Goal: Complete application form

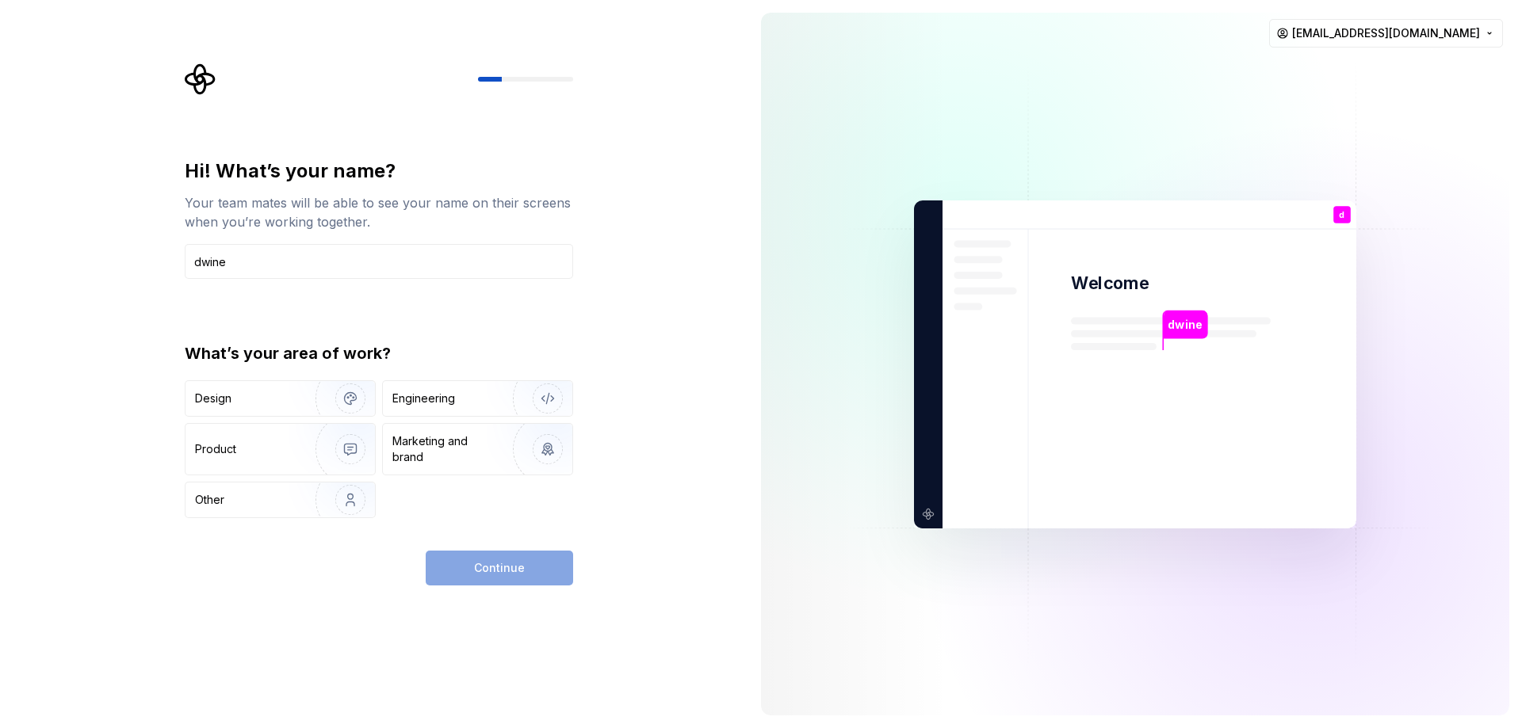
type input "dwine"
click at [231, 503] on div "Other" at bounding box center [241, 500] width 93 height 16
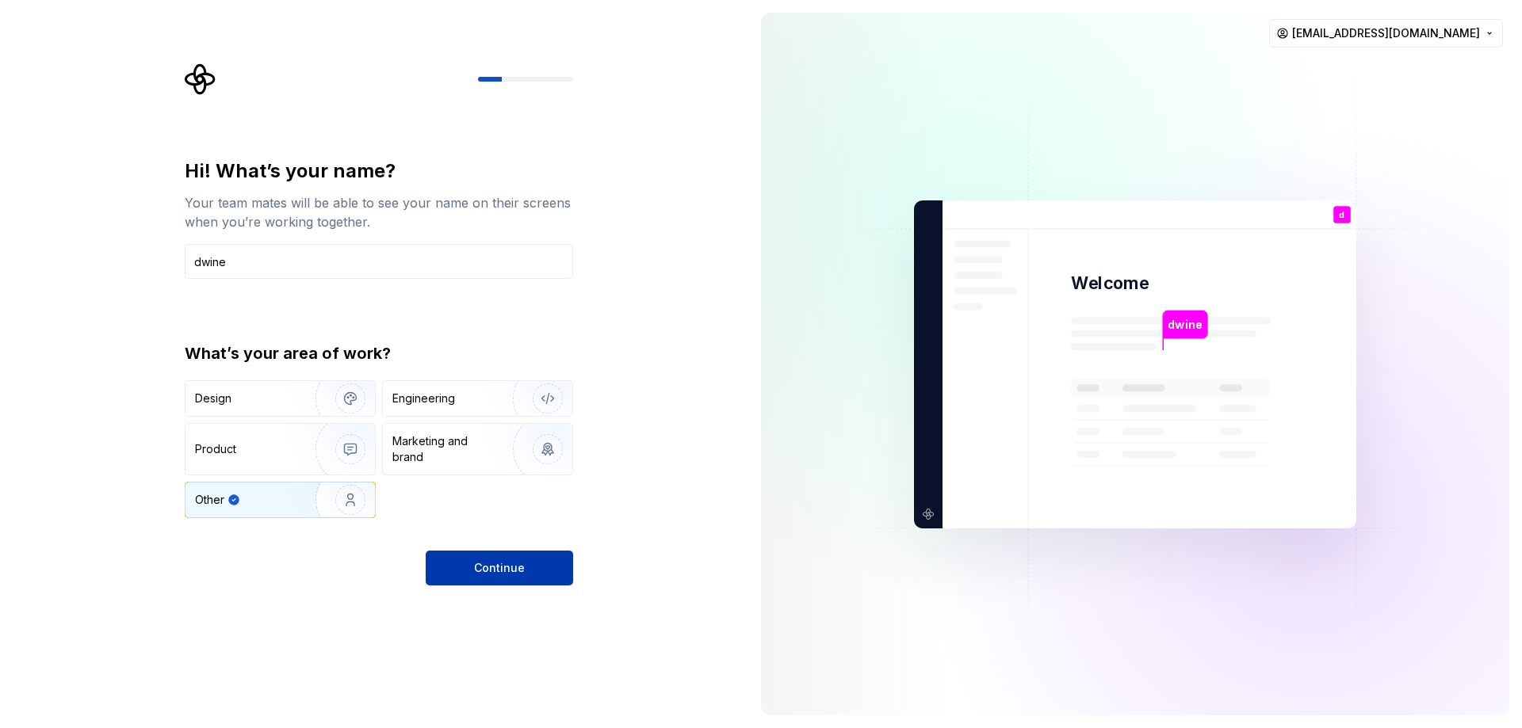
click at [475, 568] on span "Continue" at bounding box center [499, 568] width 51 height 16
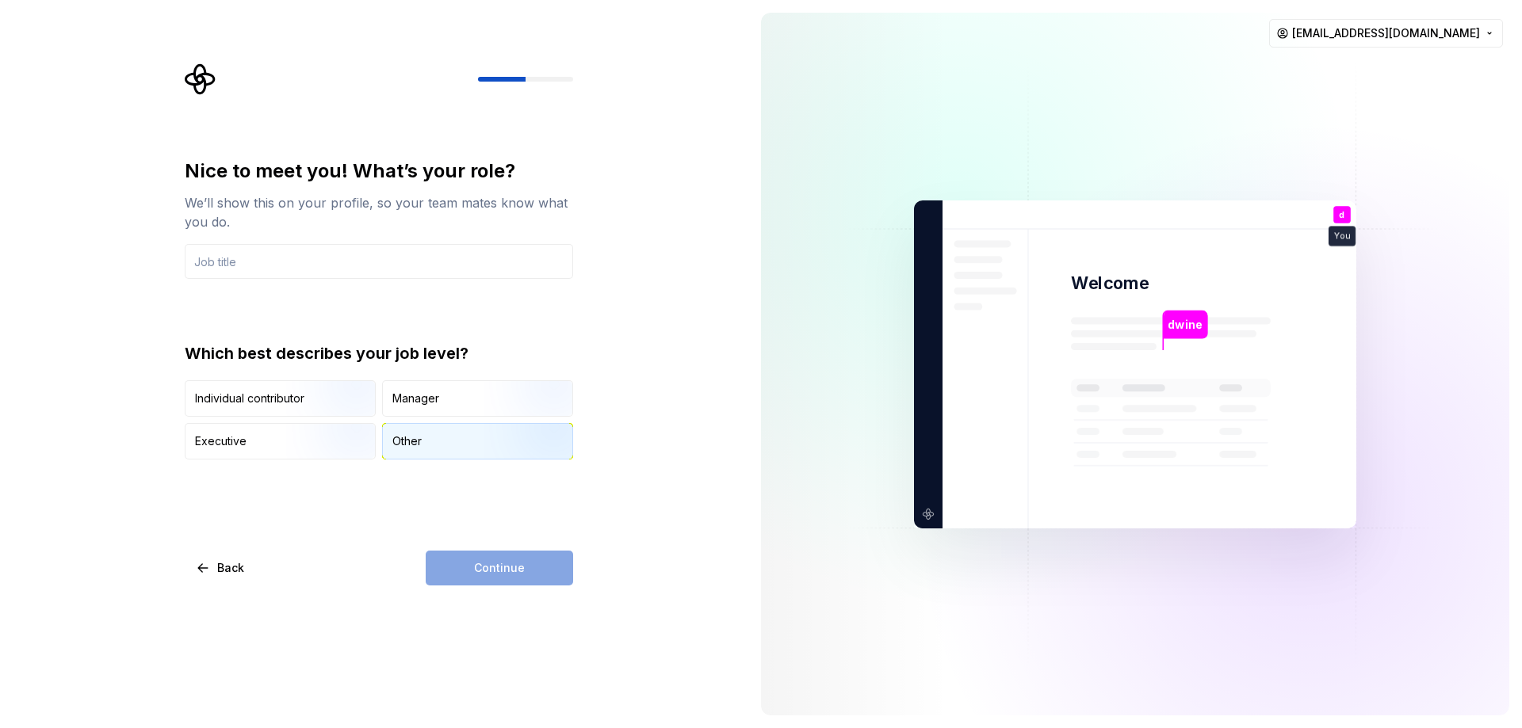
click at [433, 449] on div "Other" at bounding box center [477, 441] width 189 height 35
click at [449, 430] on div "Other" at bounding box center [477, 441] width 189 height 35
click at [433, 436] on icon "button" at bounding box center [431, 441] width 13 height 13
click at [491, 578] on div "Continue" at bounding box center [499, 568] width 147 height 35
click at [286, 267] on input "text" at bounding box center [379, 261] width 388 height 35
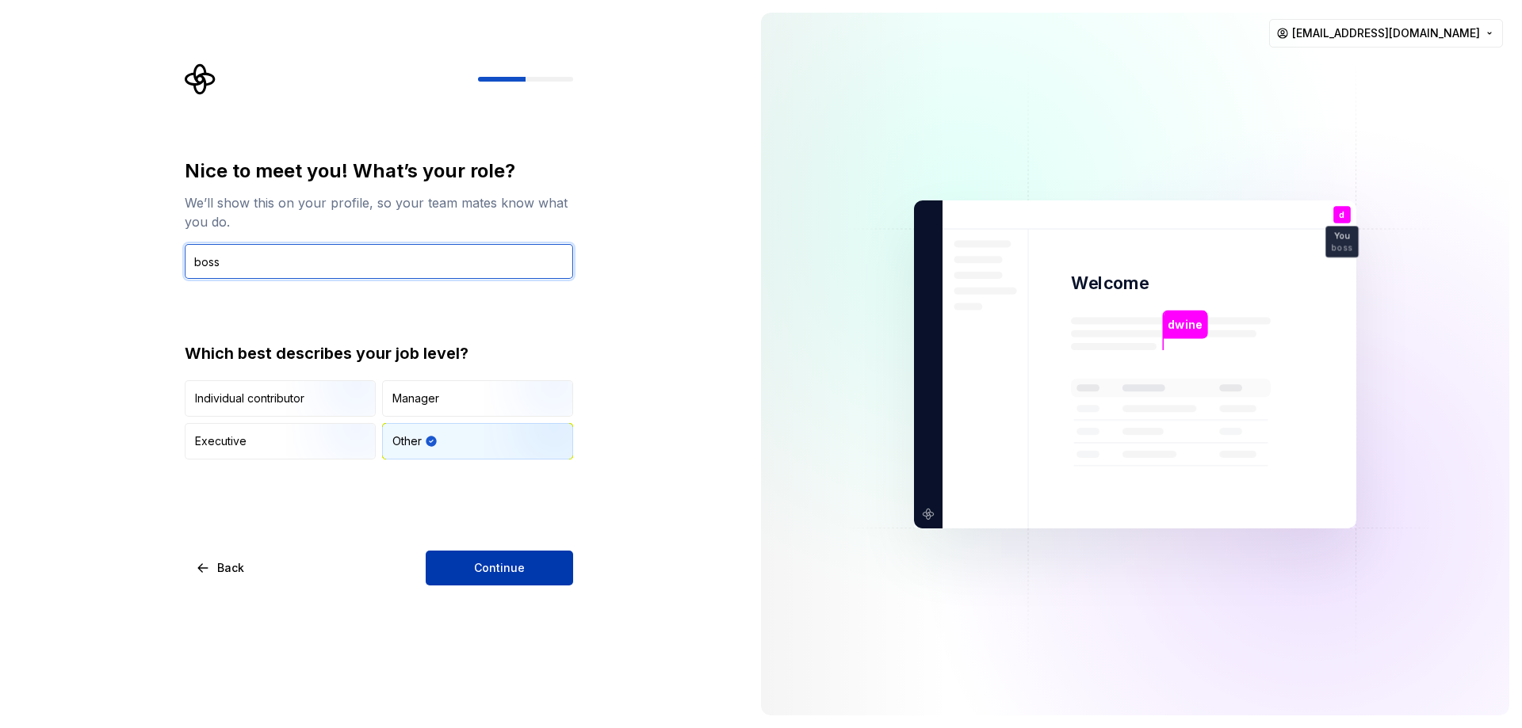
type input "boss"
click at [516, 571] on span "Continue" at bounding box center [499, 568] width 51 height 16
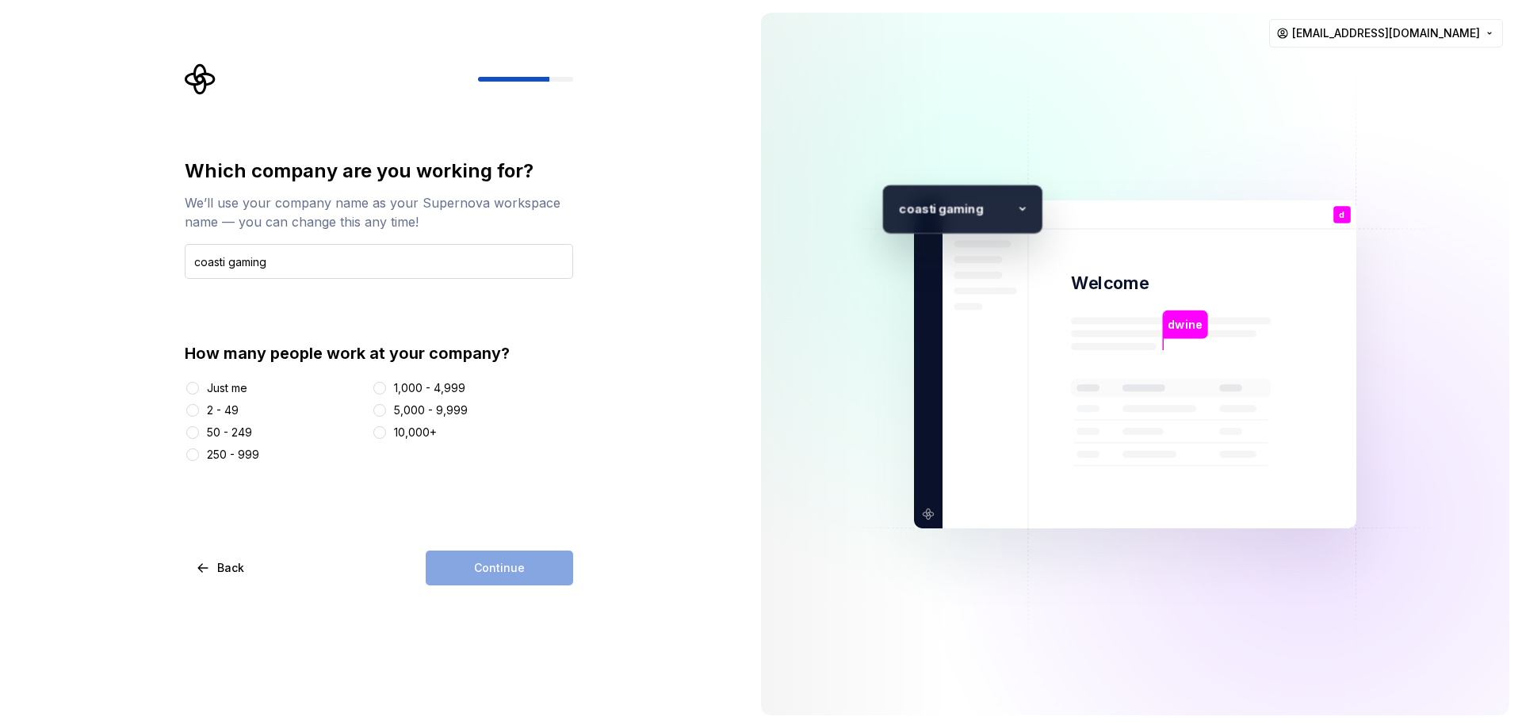
type input "coasti gaming"
click at [196, 387] on button "Just me" at bounding box center [192, 388] width 13 height 13
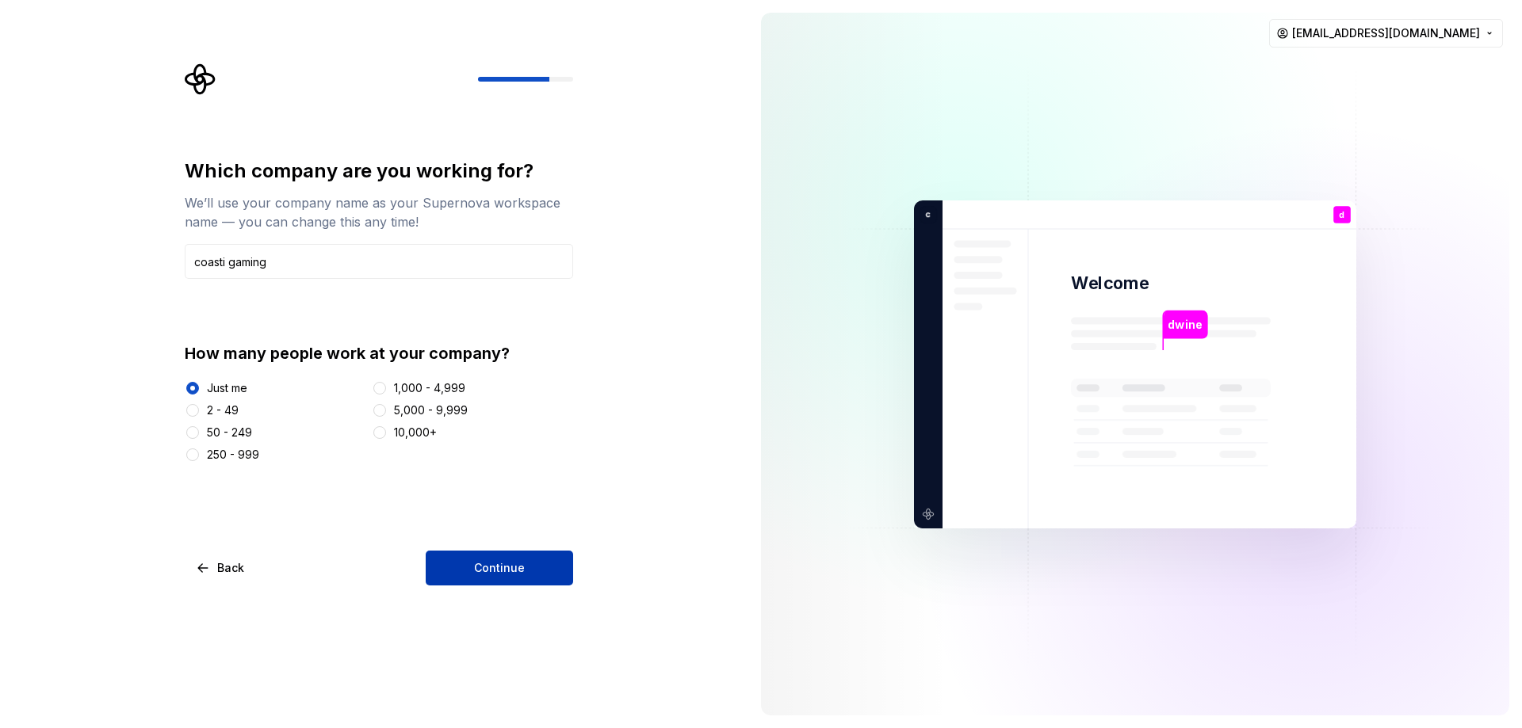
click at [559, 572] on button "Continue" at bounding box center [499, 568] width 147 height 35
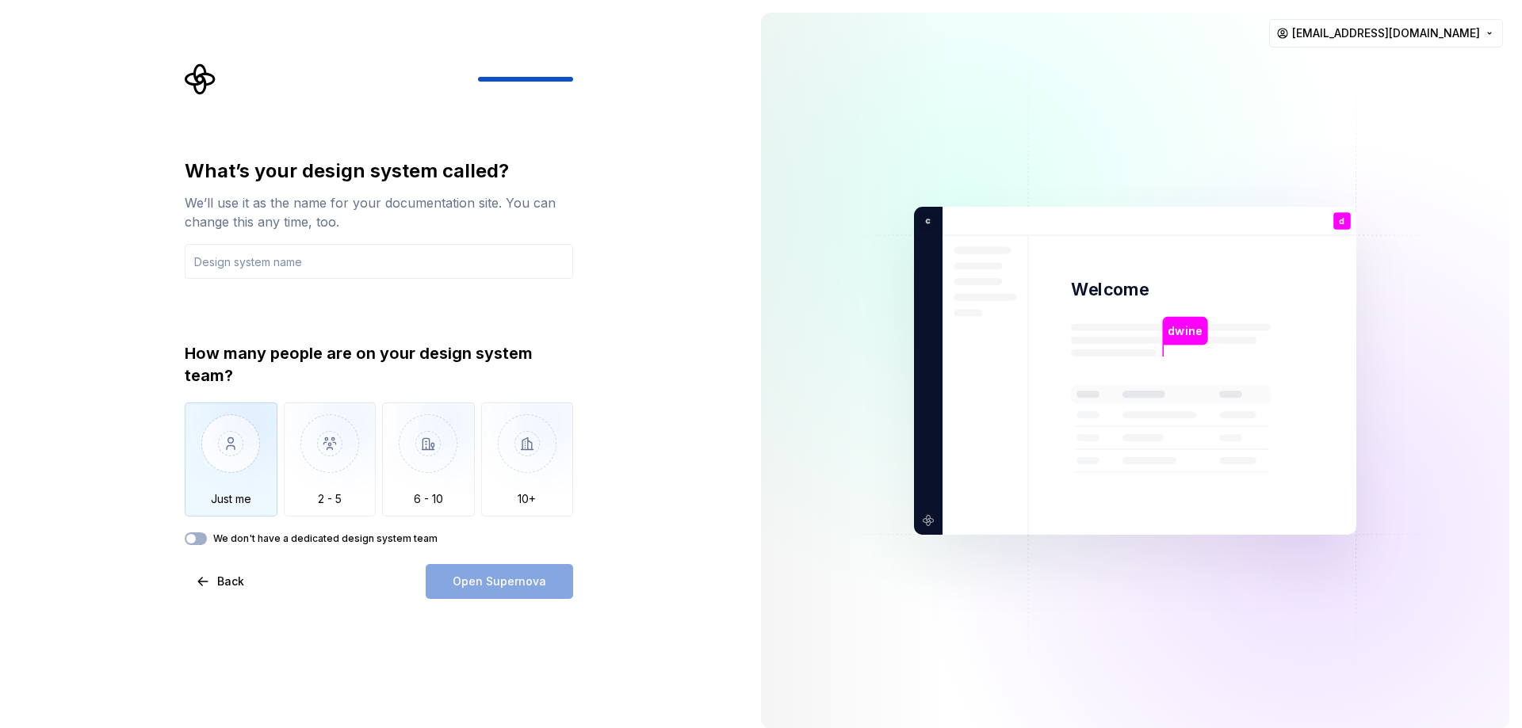
click at [223, 452] on img "button" at bounding box center [231, 456] width 93 height 106
click at [198, 533] on button "We don't have a dedicated design system team" at bounding box center [196, 539] width 22 height 13
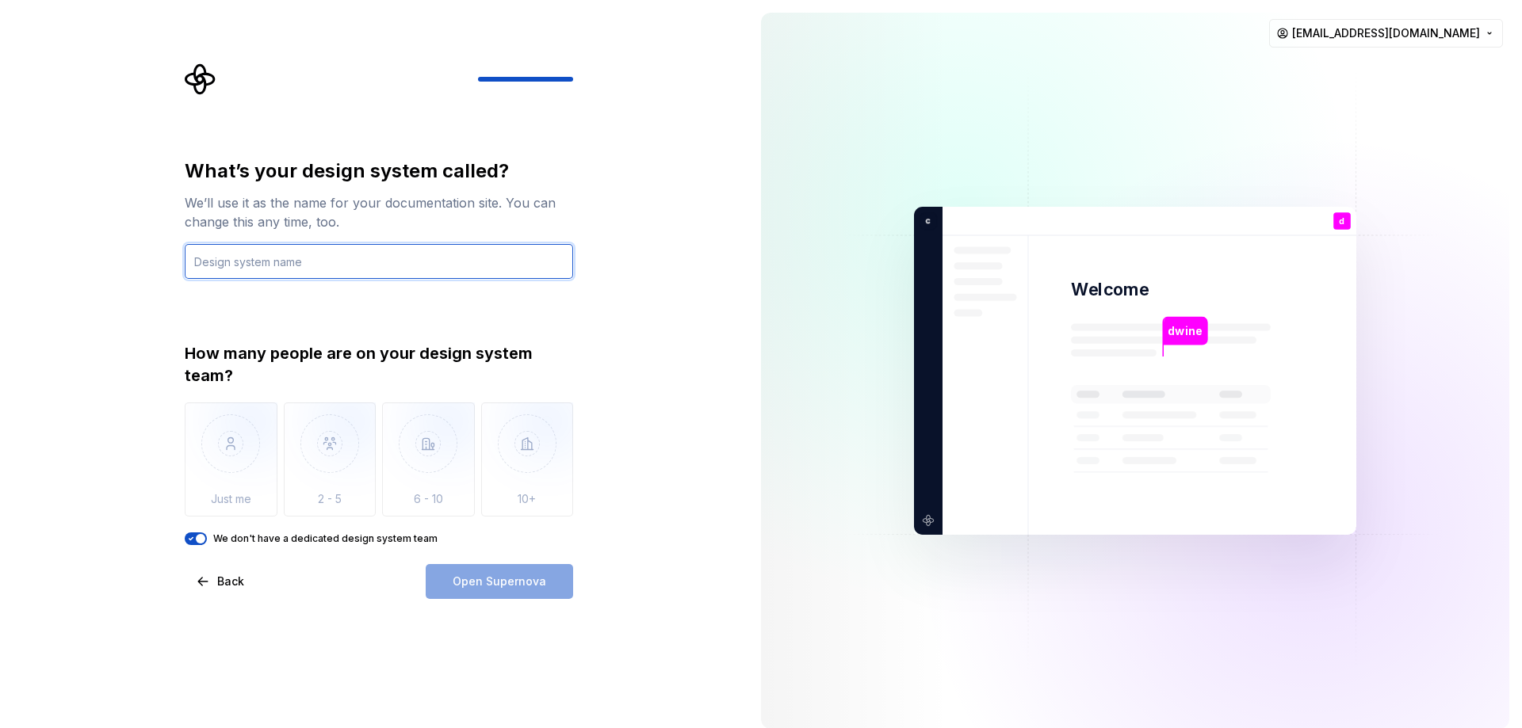
click at [269, 269] on input "text" at bounding box center [379, 261] width 388 height 35
type input "illuminate"
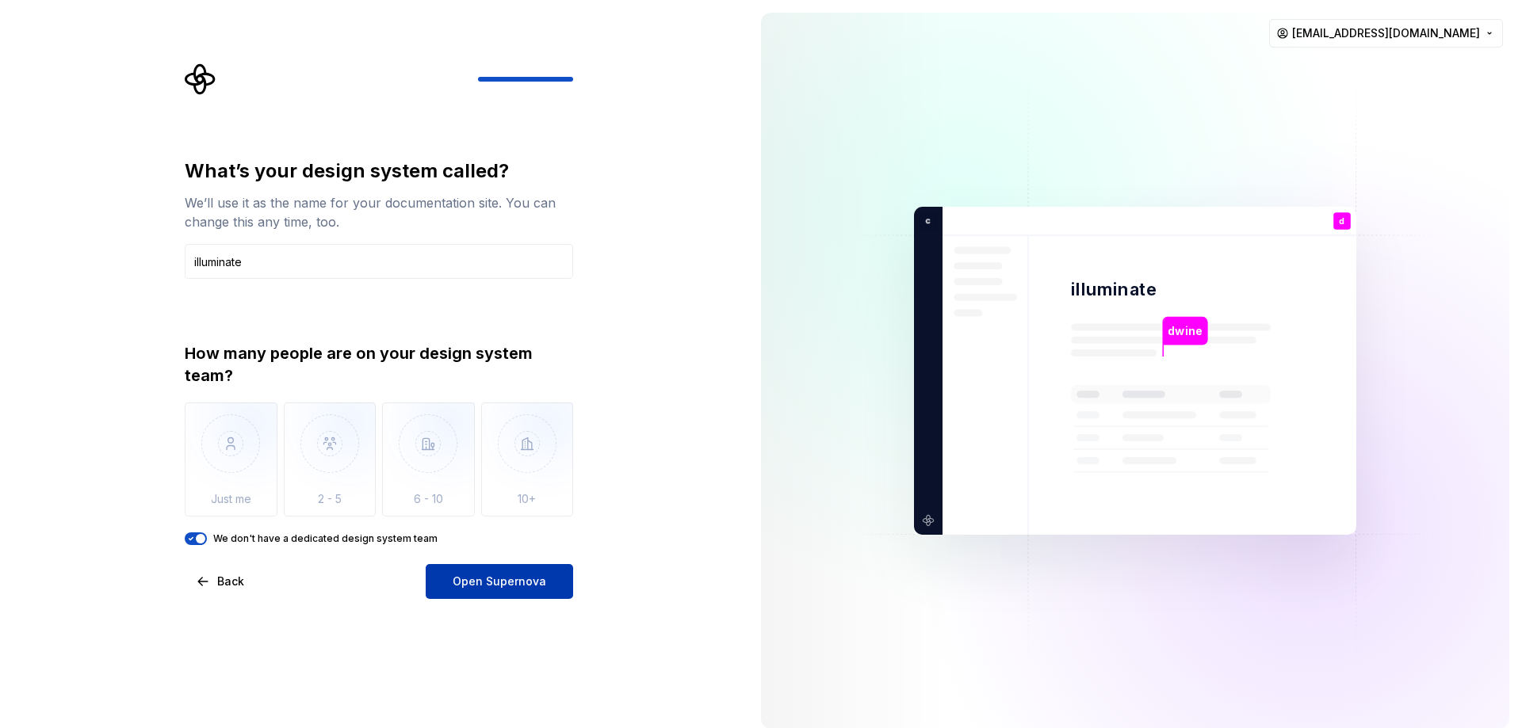
click at [463, 579] on span "Open Supernova" at bounding box center [499, 582] width 94 height 16
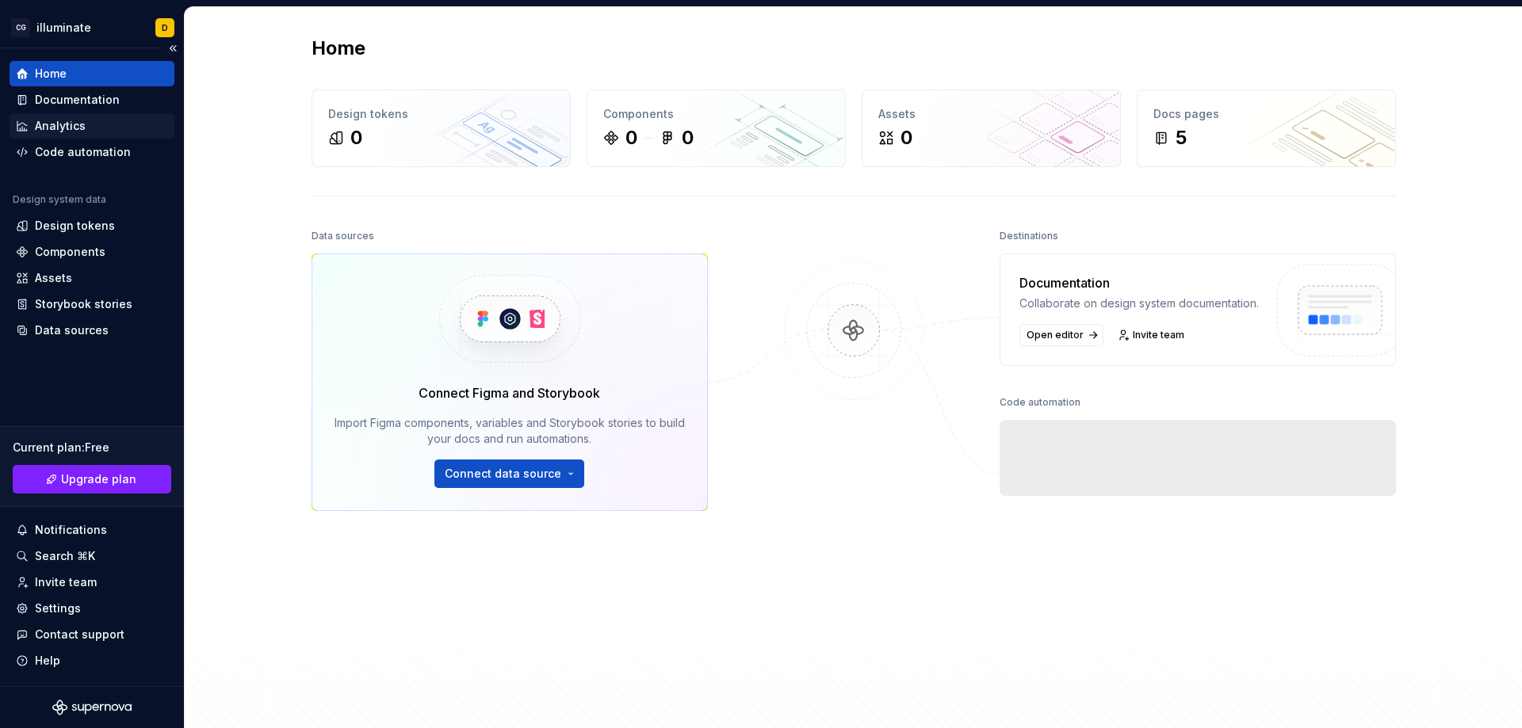
click at [109, 136] on div "Analytics" at bounding box center [92, 125] width 165 height 25
click at [105, 127] on div "Analytics" at bounding box center [92, 126] width 152 height 16
